Goal: Task Accomplishment & Management: Manage account settings

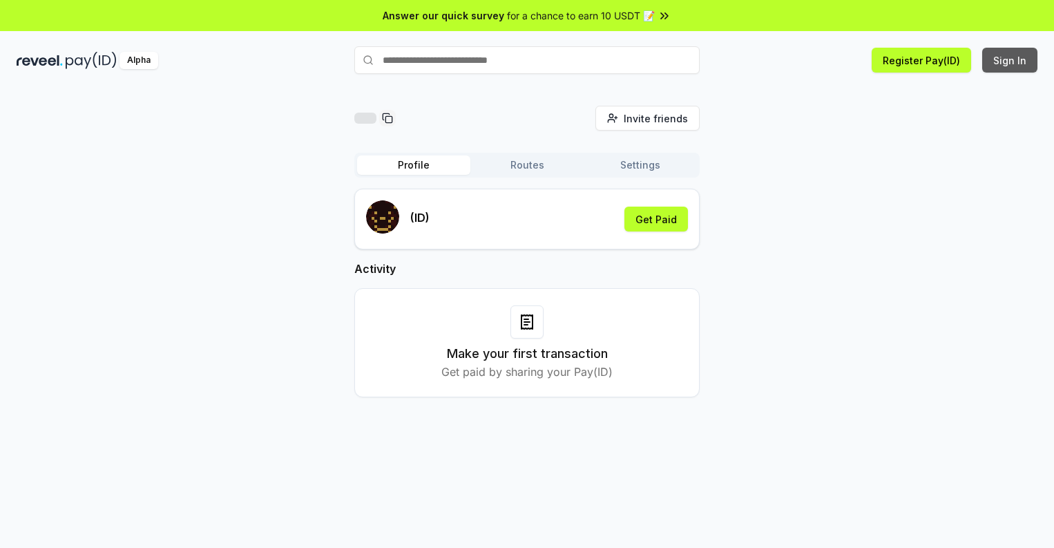
click at [1011, 60] on button "Sign In" at bounding box center [1009, 60] width 55 height 25
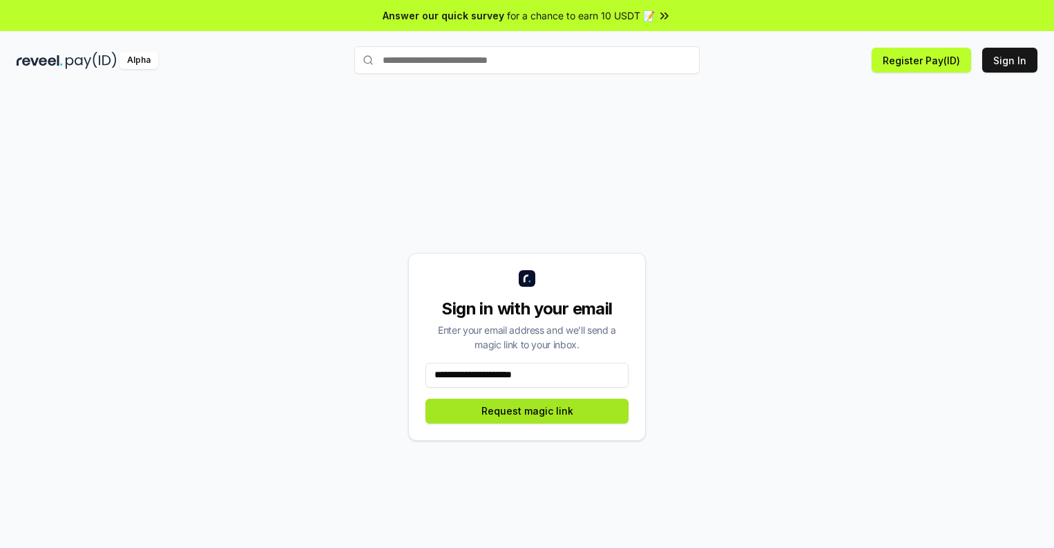
type input "**********"
click at [527, 410] on button "Request magic link" at bounding box center [527, 411] width 203 height 25
